Goal: Complete application form: Complete application form

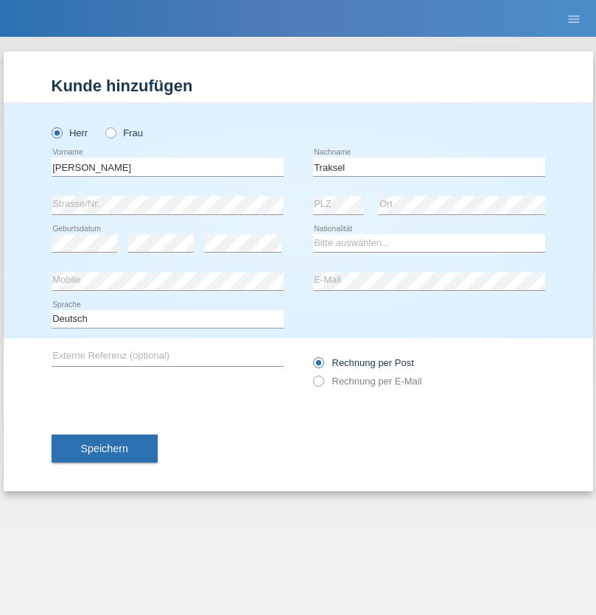
type input "Traksel"
select select "DE"
select select "C"
select select "01"
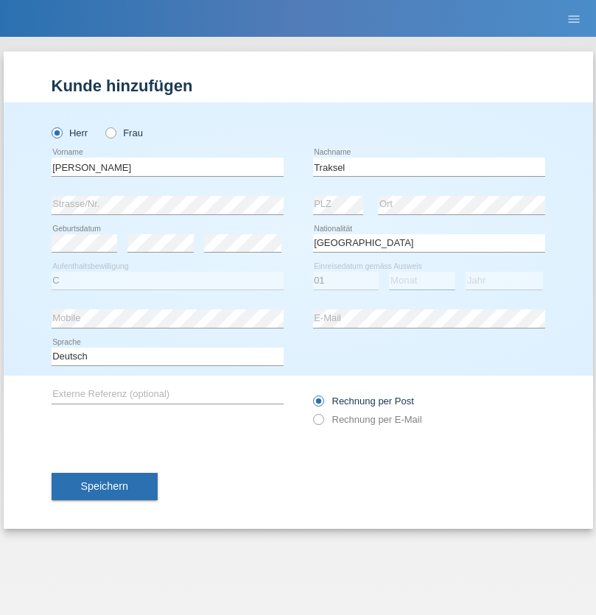
select select "07"
select select "2008"
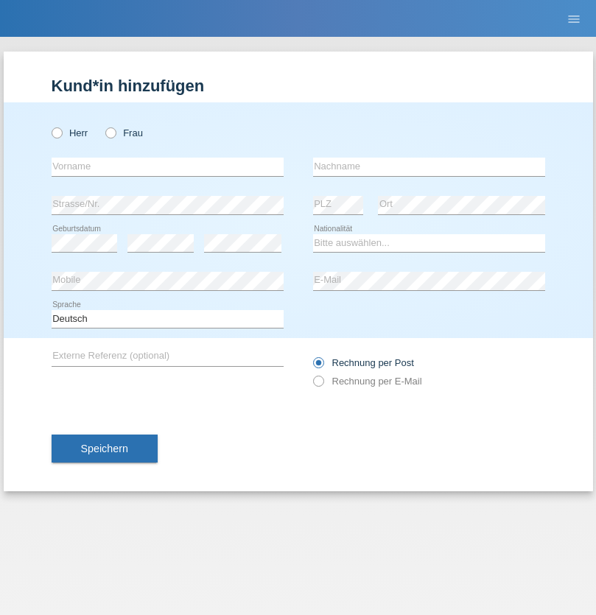
radio input "true"
click at [167, 167] on input "text" at bounding box center [168, 167] width 232 height 18
type input "[PERSON_NAME]"
click at [429, 167] on input "text" at bounding box center [429, 167] width 232 height 18
type input "Iseni"
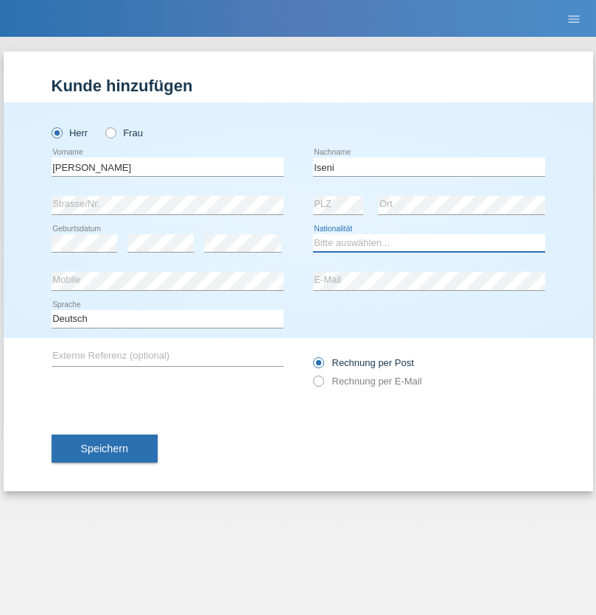
select select "CH"
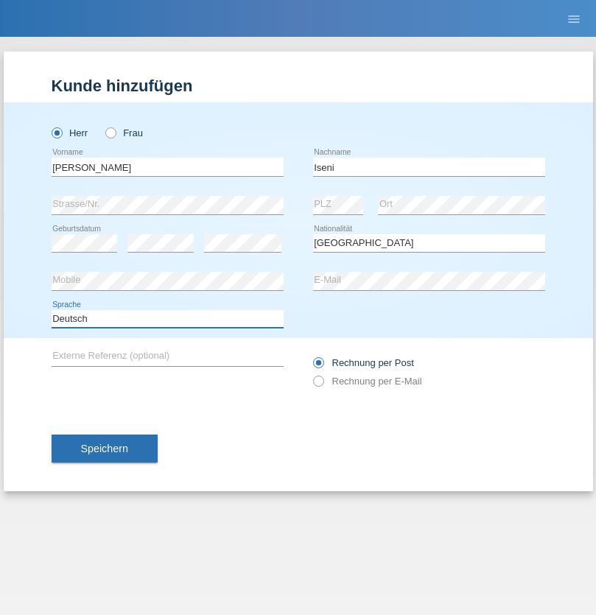
select select "en"
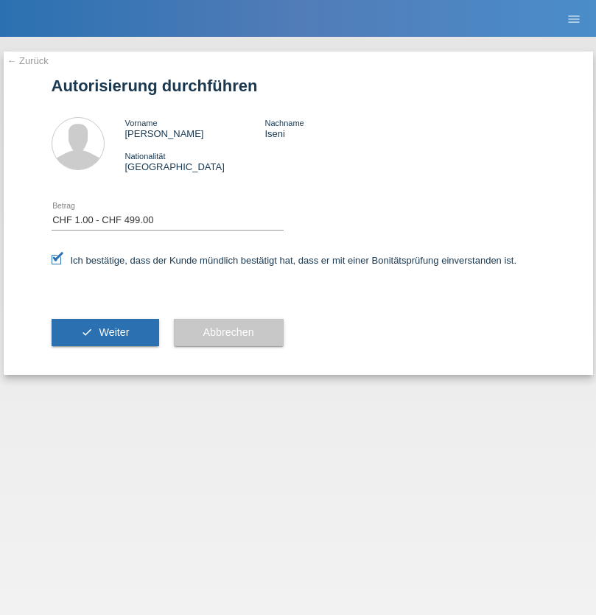
select select "1"
click at [105, 332] on span "Weiter" at bounding box center [114, 333] width 30 height 12
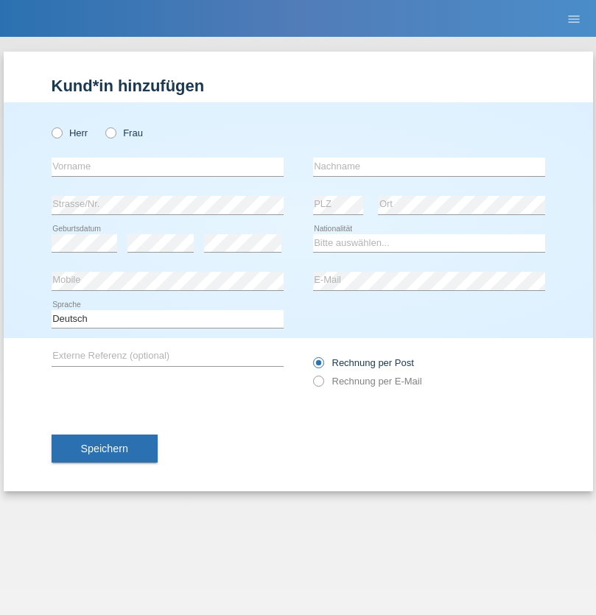
radio input "true"
click at [167, 167] on input "text" at bounding box center [168, 167] width 232 height 18
type input "Vedrana"
click at [429, 167] on input "text" at bounding box center [429, 167] width 232 height 18
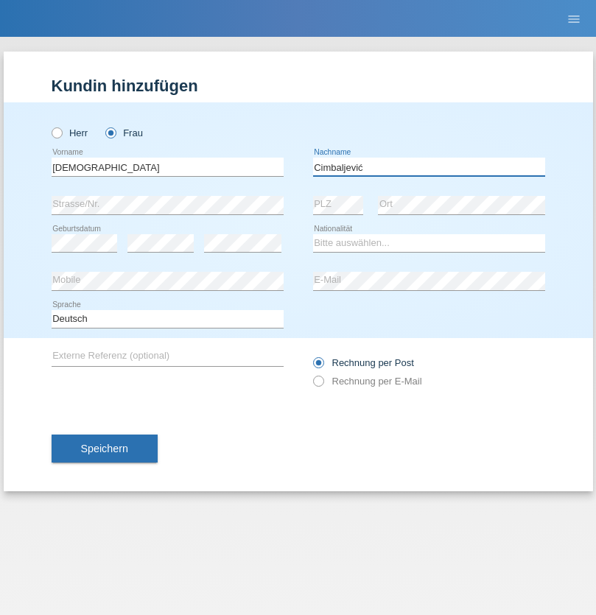
type input "Cimbaljević"
select select "HR"
select select "C"
select select "12"
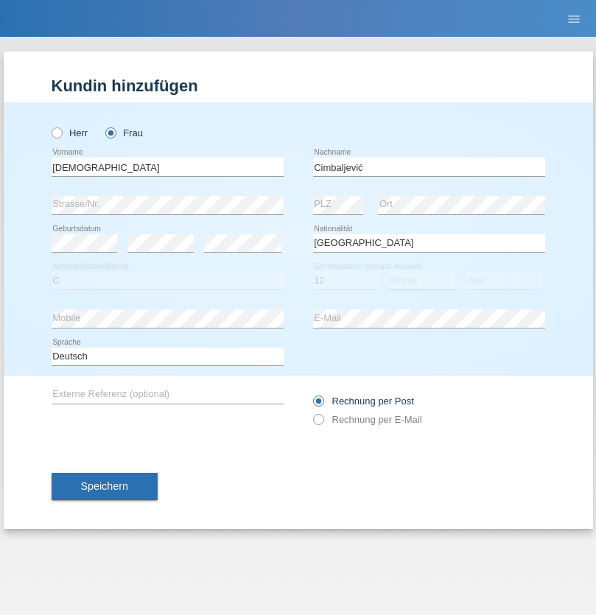
select select "08"
select select "2021"
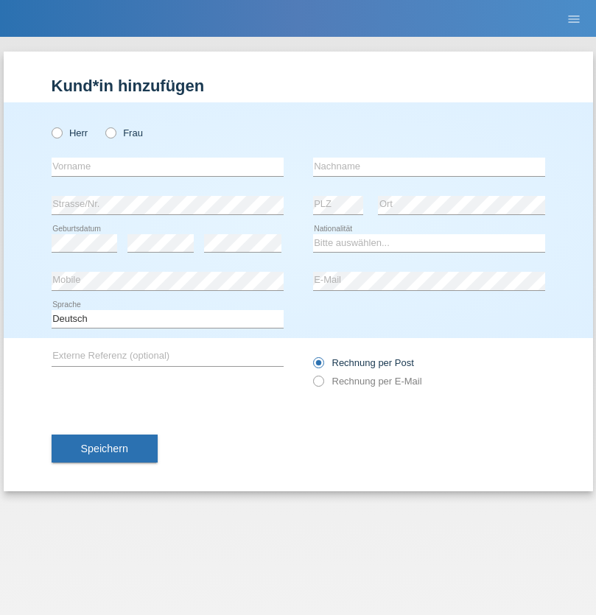
radio input "true"
click at [167, 167] on input "text" at bounding box center [168, 167] width 232 height 18
type input "Batsche"
click at [429, 167] on input "text" at bounding box center [429, 167] width 232 height 18
type input "Arifoska"
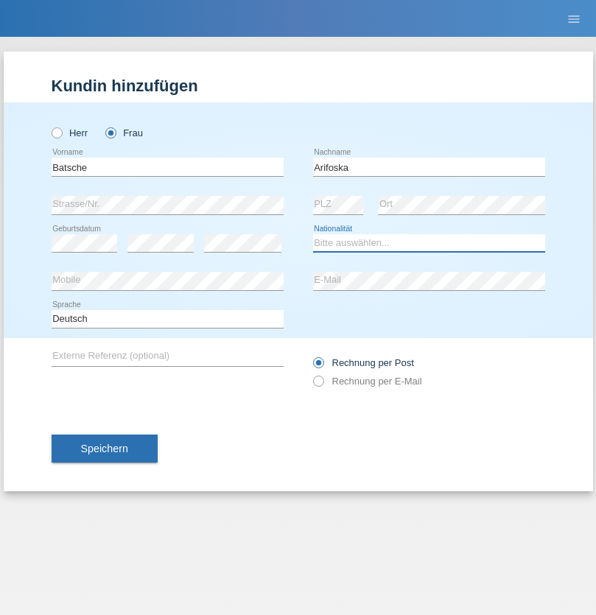
select select "CH"
radio input "true"
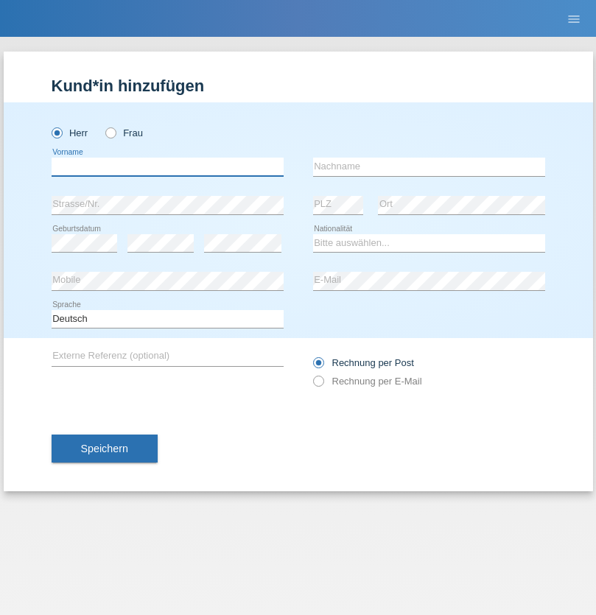
click at [167, 167] on input "text" at bounding box center [168, 167] width 232 height 18
type input "Emre"
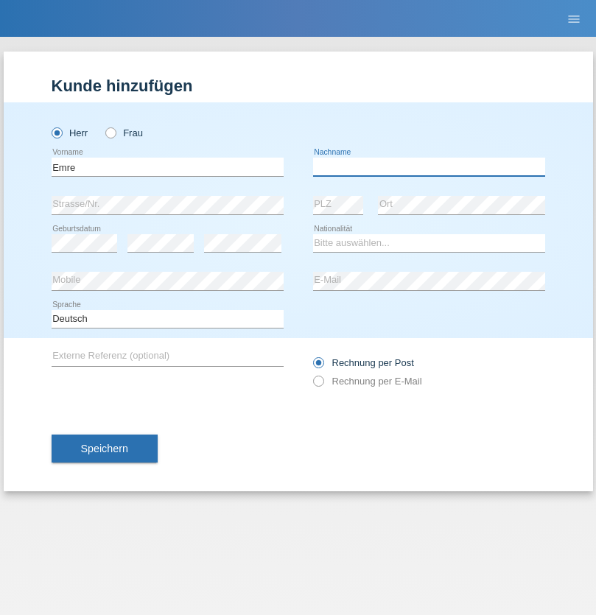
click at [429, 167] on input "text" at bounding box center [429, 167] width 232 height 18
type input "Uzun"
select select "CH"
